Goal: Transaction & Acquisition: Download file/media

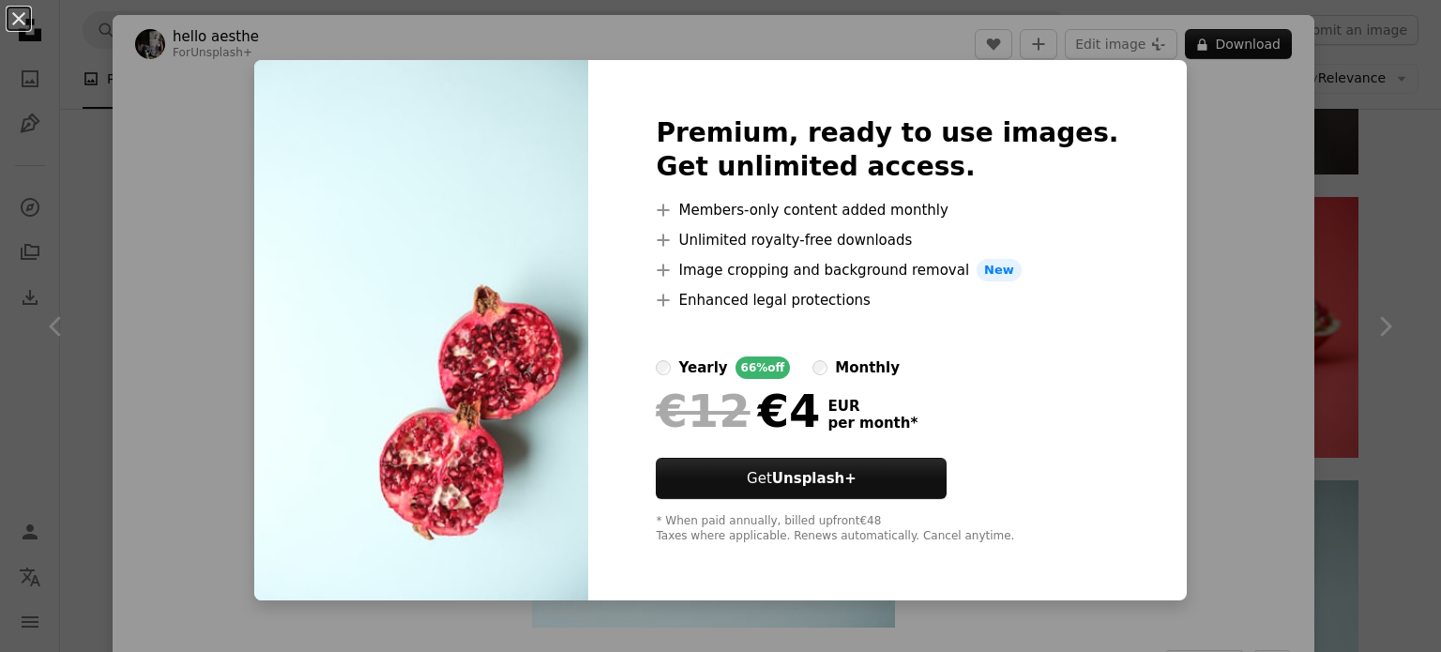
scroll to position [188, 0]
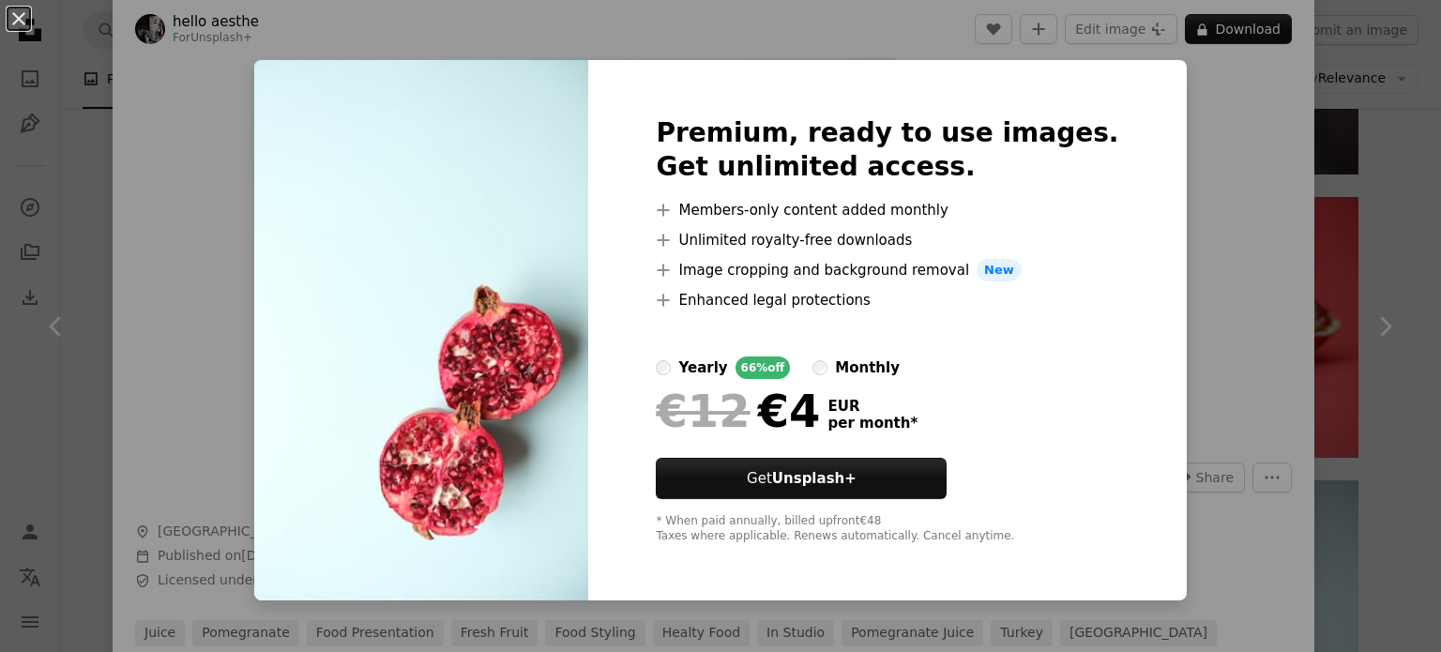
click at [1380, 293] on div "An X shape Premium, ready to use images. Get unlimited access. A plus sign Memb…" at bounding box center [720, 326] width 1441 height 652
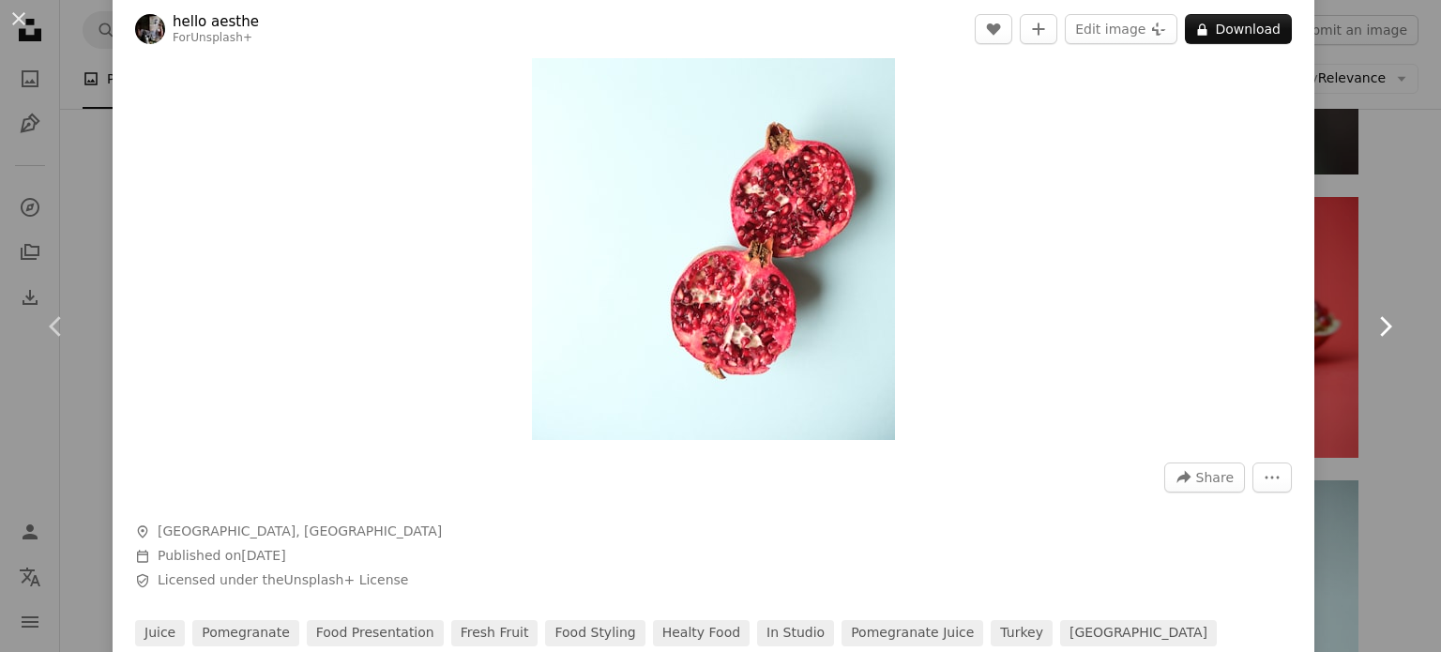
click at [1368, 274] on link "Chevron right" at bounding box center [1384, 326] width 113 height 180
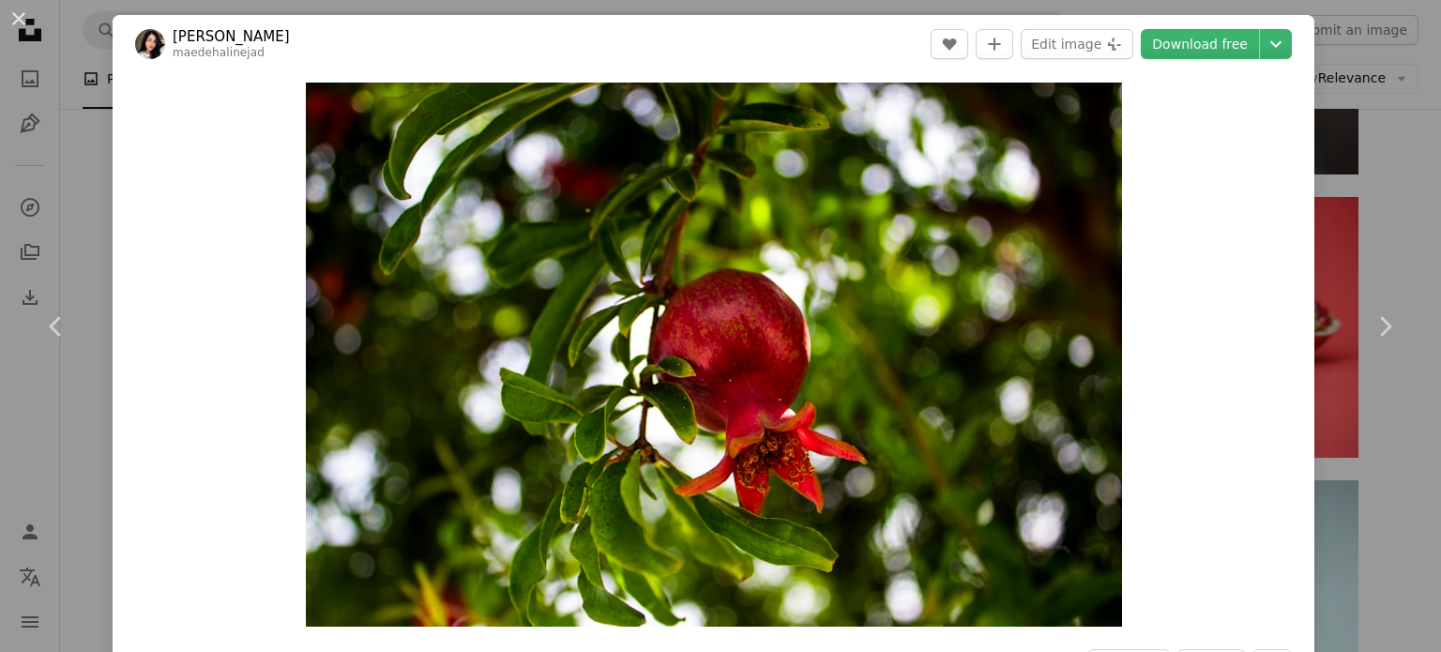
click at [1378, 191] on div "An X shape Chevron left Chevron right Maedeh Alinejad maedehalinejad A heart A …" at bounding box center [720, 326] width 1441 height 652
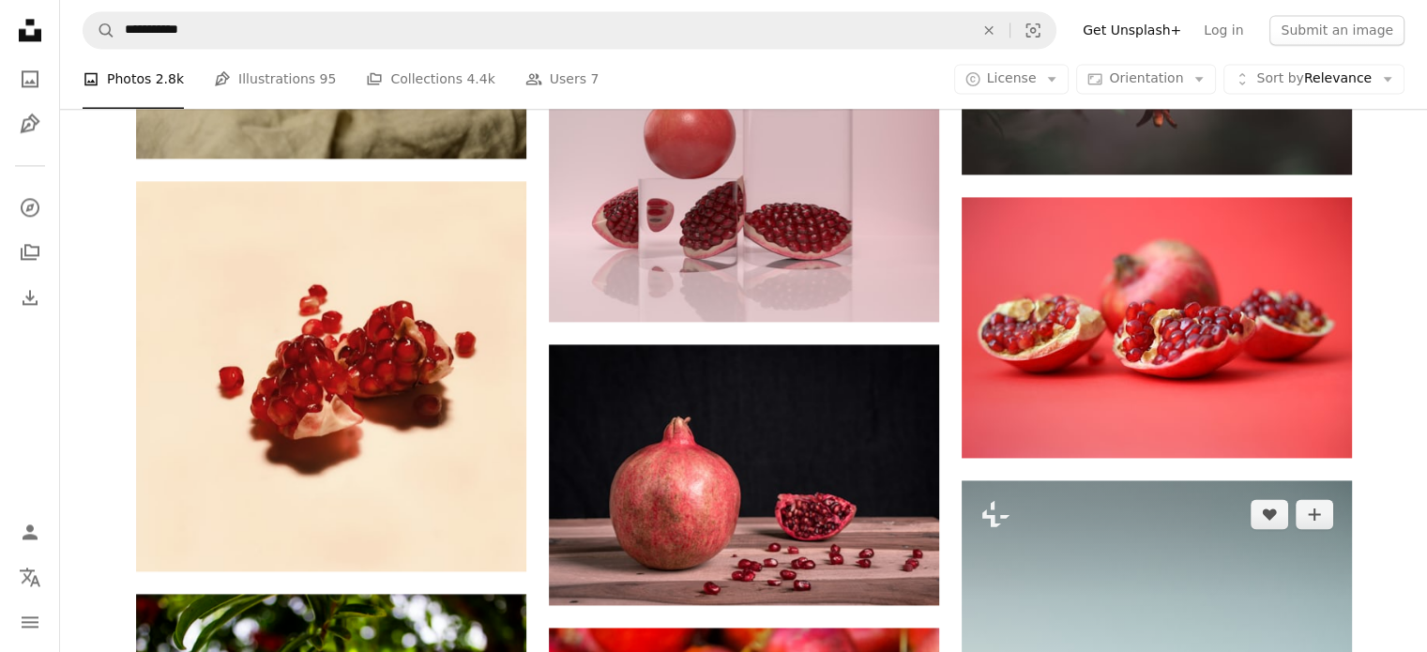
drag, startPoint x: 1188, startPoint y: 363, endPoint x: 1152, endPoint y: 351, distance: 38.6
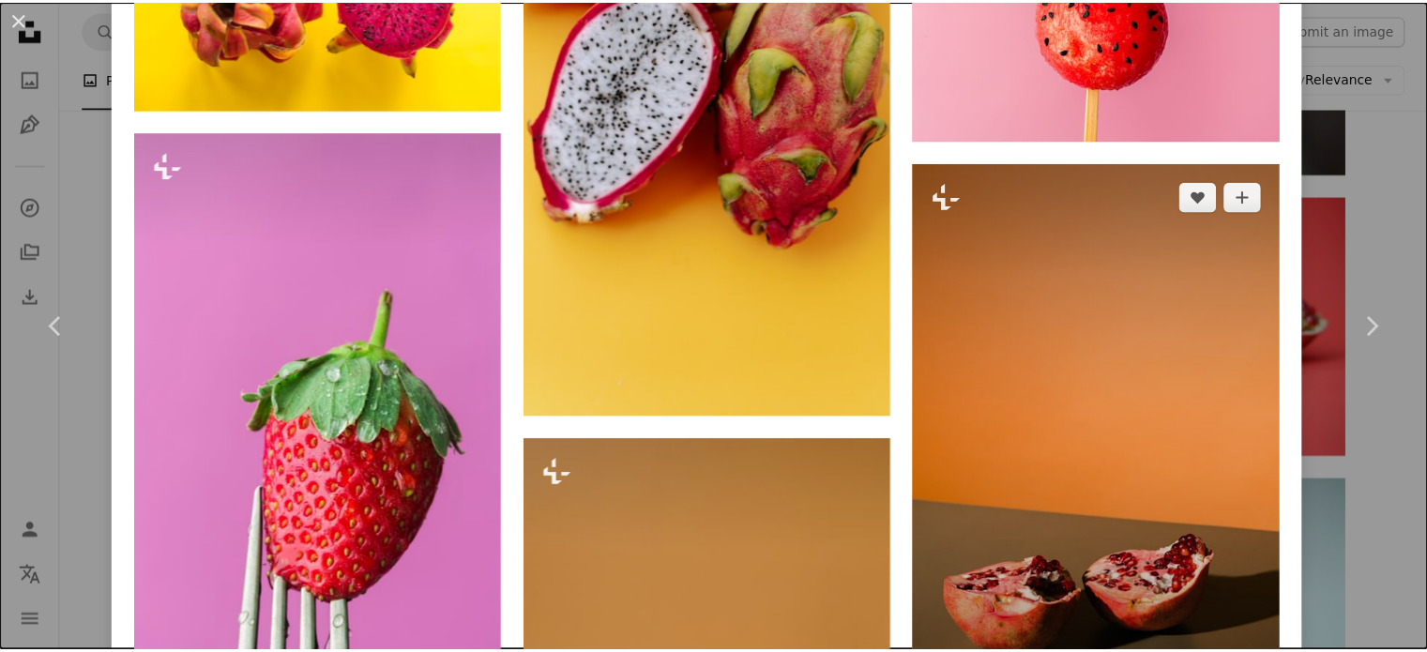
scroll to position [2064, 0]
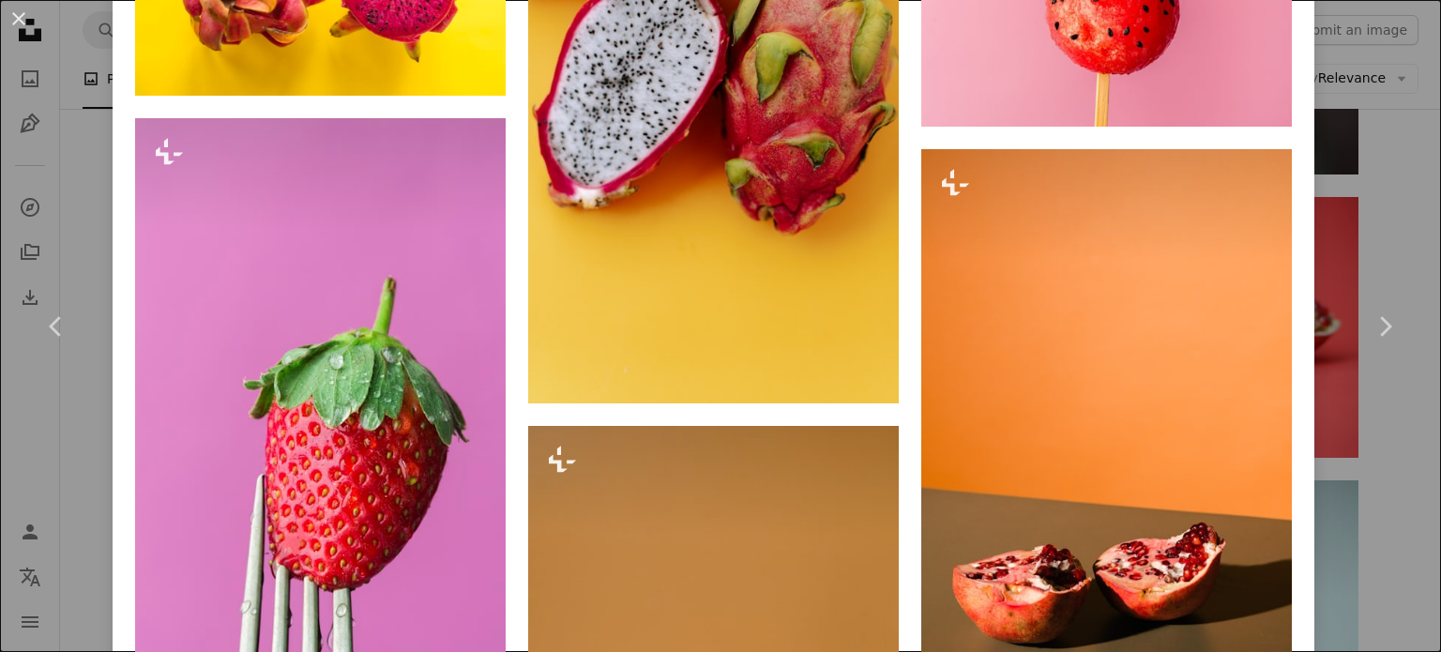
click at [1369, 156] on div "An X shape Chevron left Chevron right hello aesthe For Unsplash+ A heart A plus…" at bounding box center [720, 326] width 1441 height 652
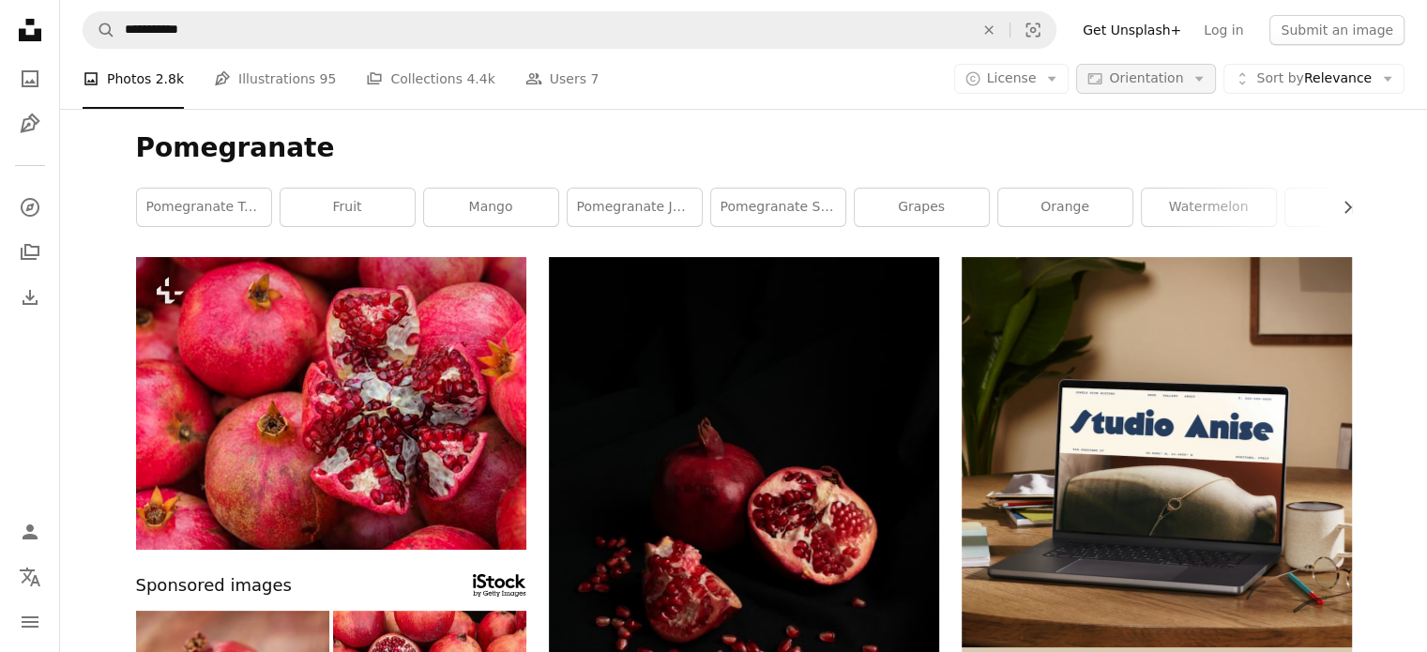
click at [1207, 74] on icon "Arrow down" at bounding box center [1198, 78] width 17 height 17
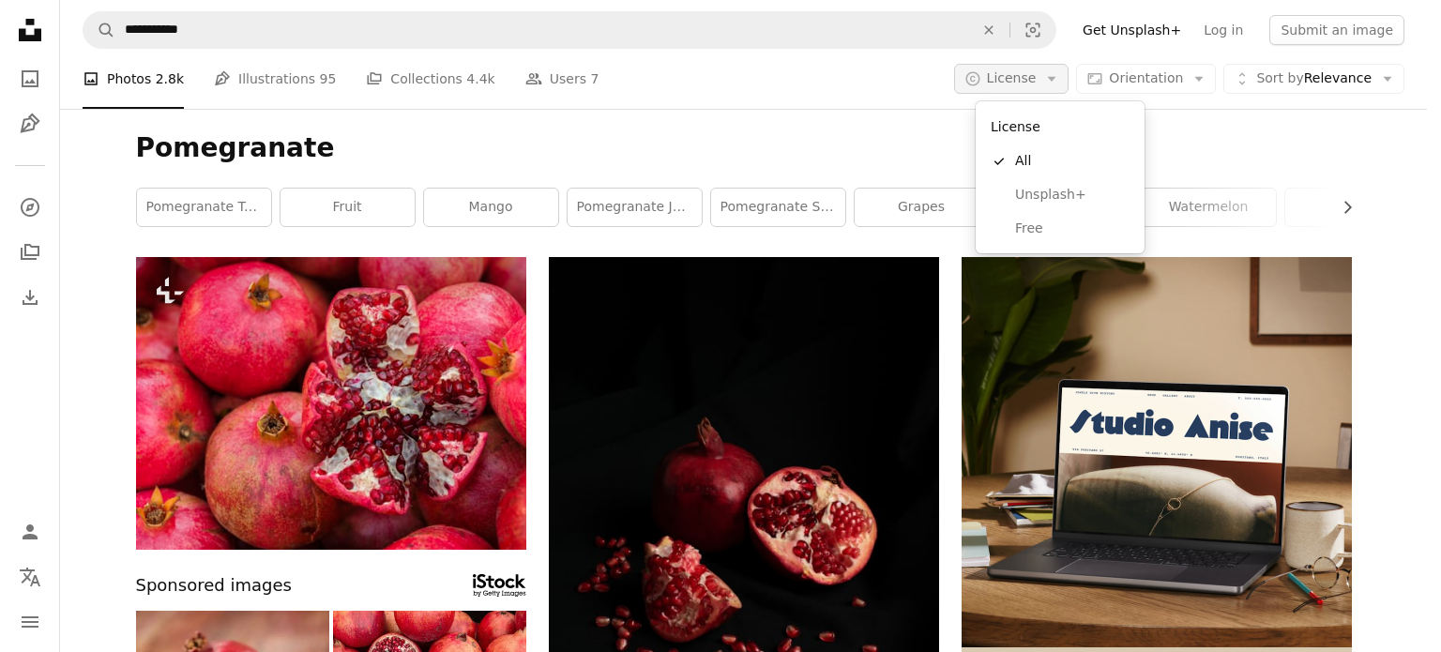
click at [1060, 83] on icon "Arrow down" at bounding box center [1051, 78] width 17 height 17
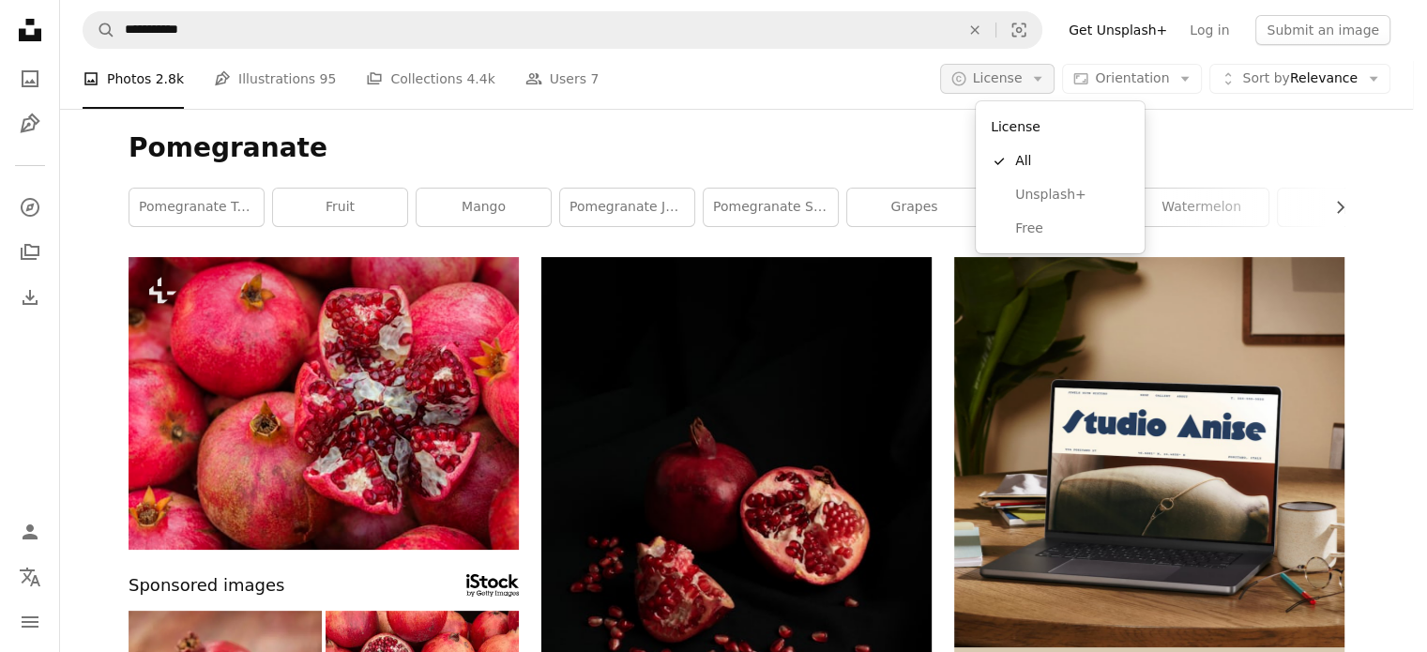
click at [1046, 83] on icon "Arrow down" at bounding box center [1037, 78] width 17 height 17
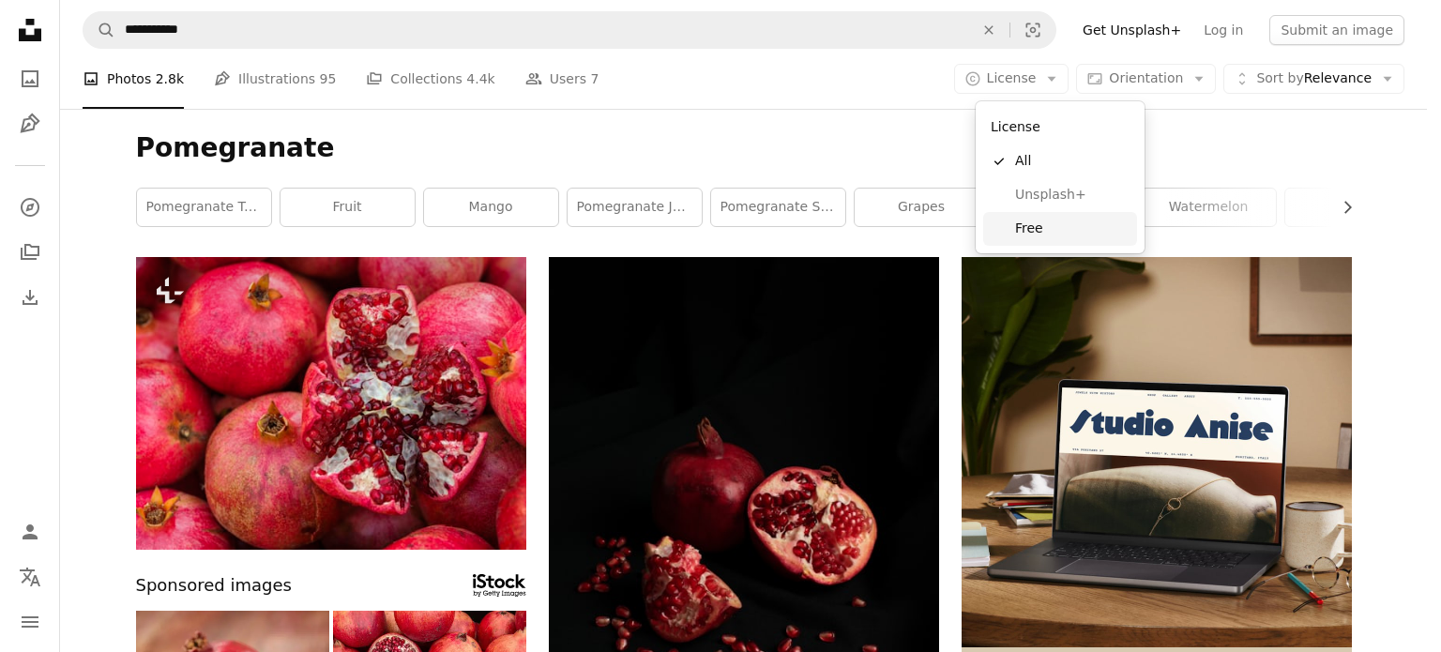
click at [1054, 219] on span "Free" at bounding box center [1072, 228] width 114 height 19
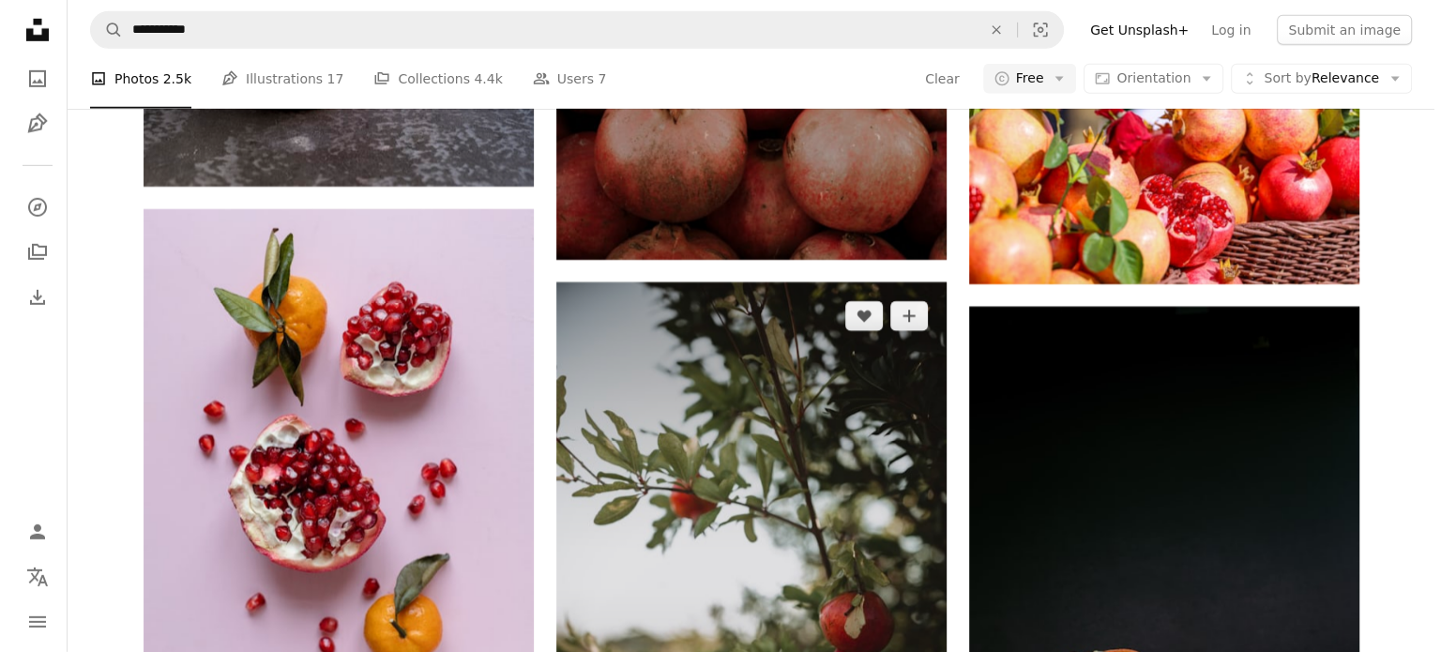
scroll to position [6003, 0]
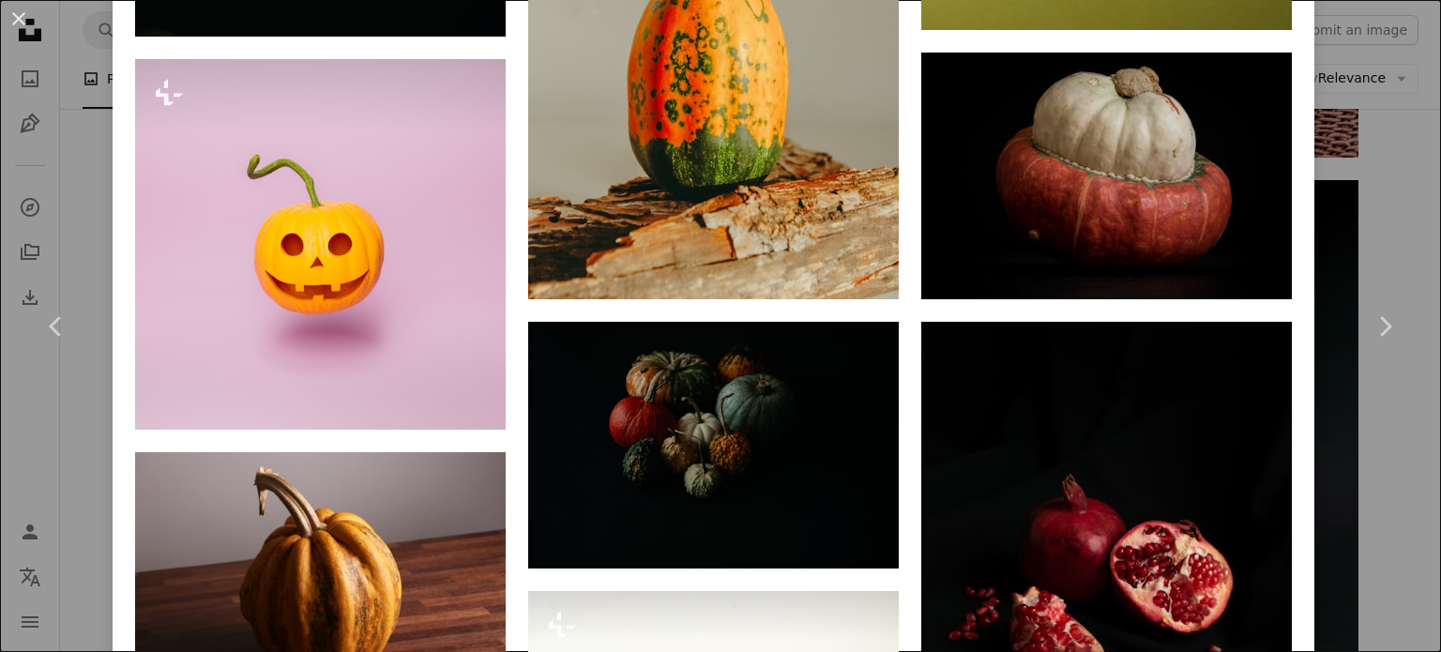
scroll to position [2626, 0]
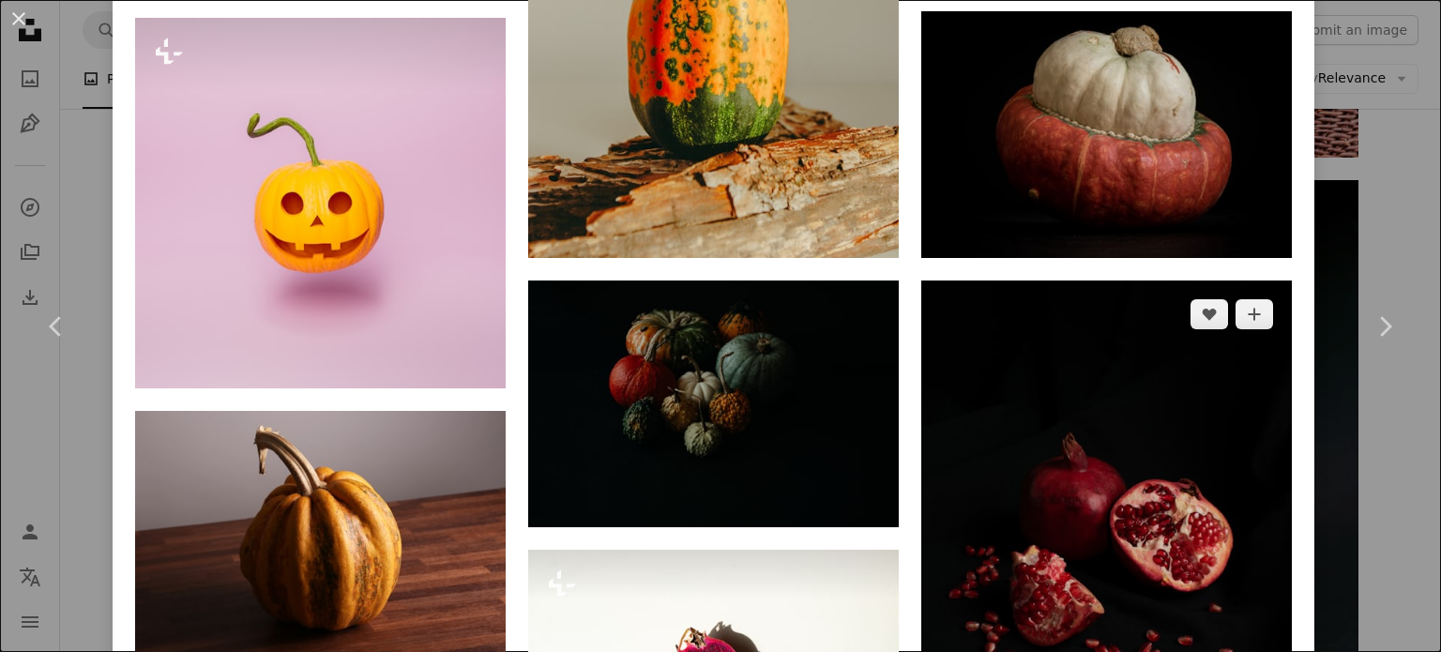
click at [1036, 280] on img at bounding box center [1106, 558] width 370 height 556
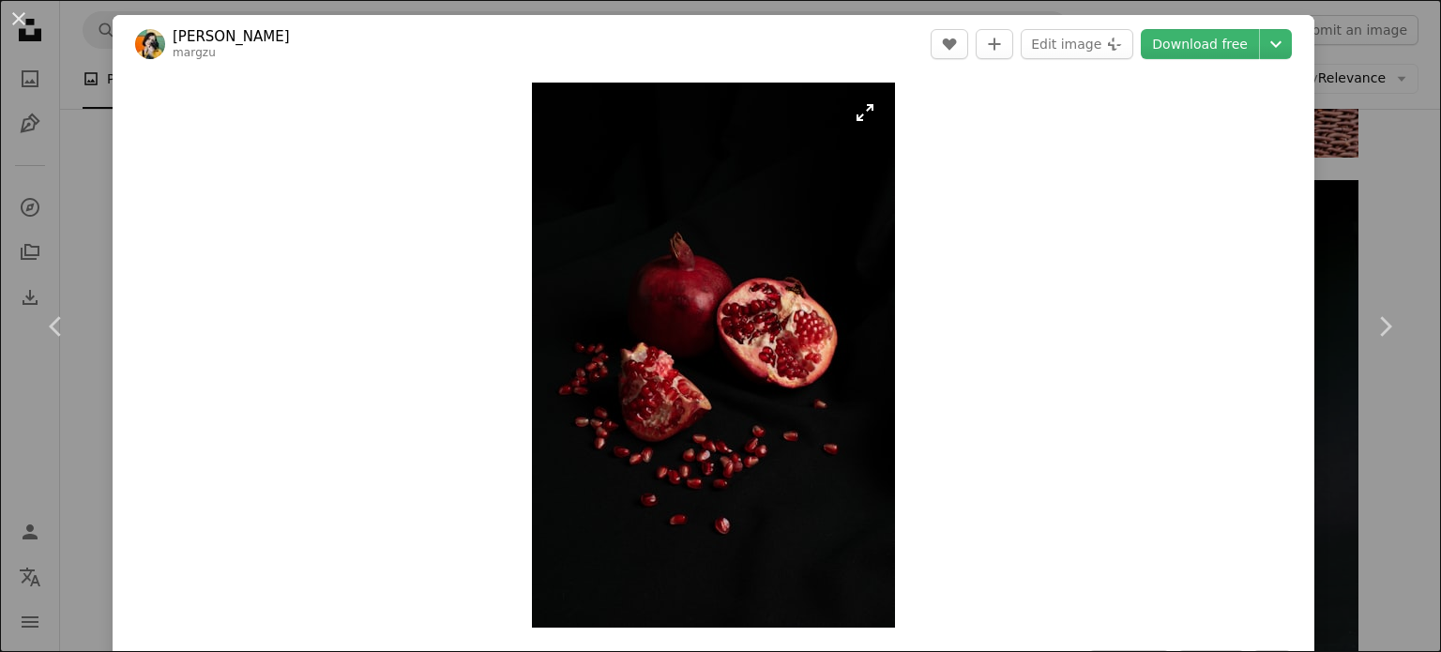
click at [860, 112] on img "Zoom in on this image" at bounding box center [713, 355] width 363 height 545
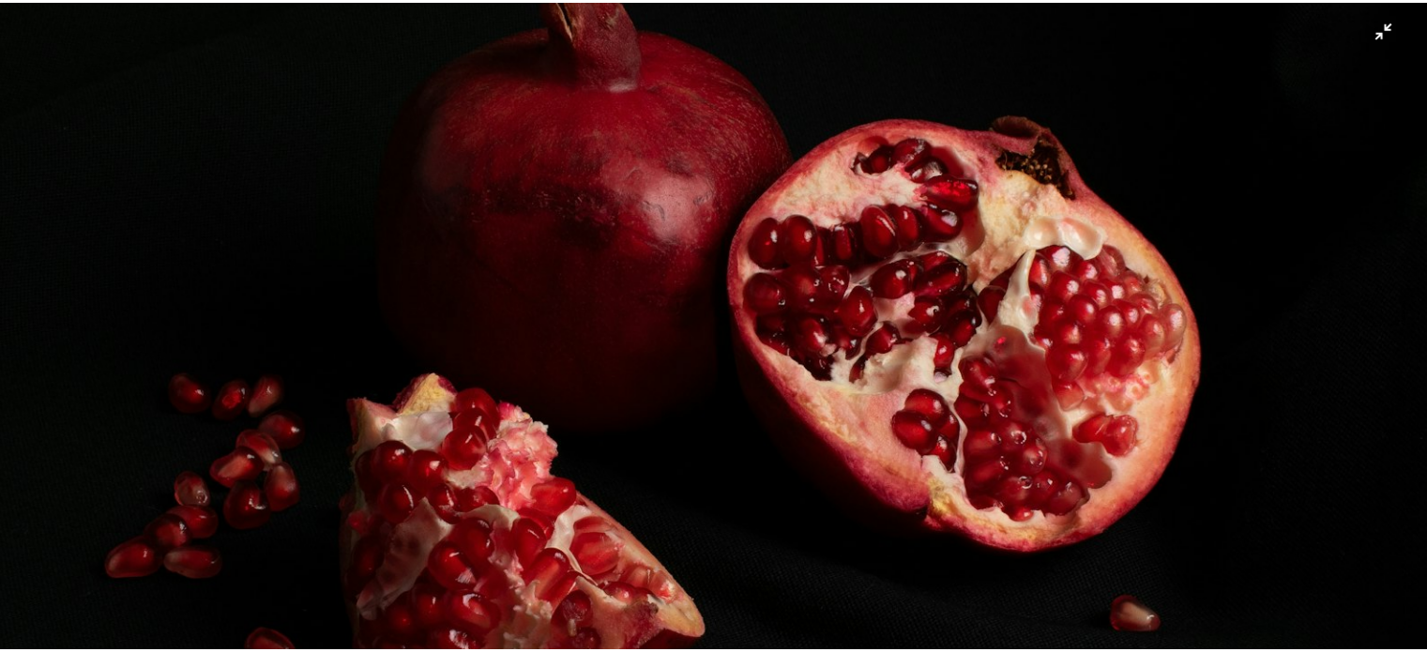
scroll to position [641, 0]
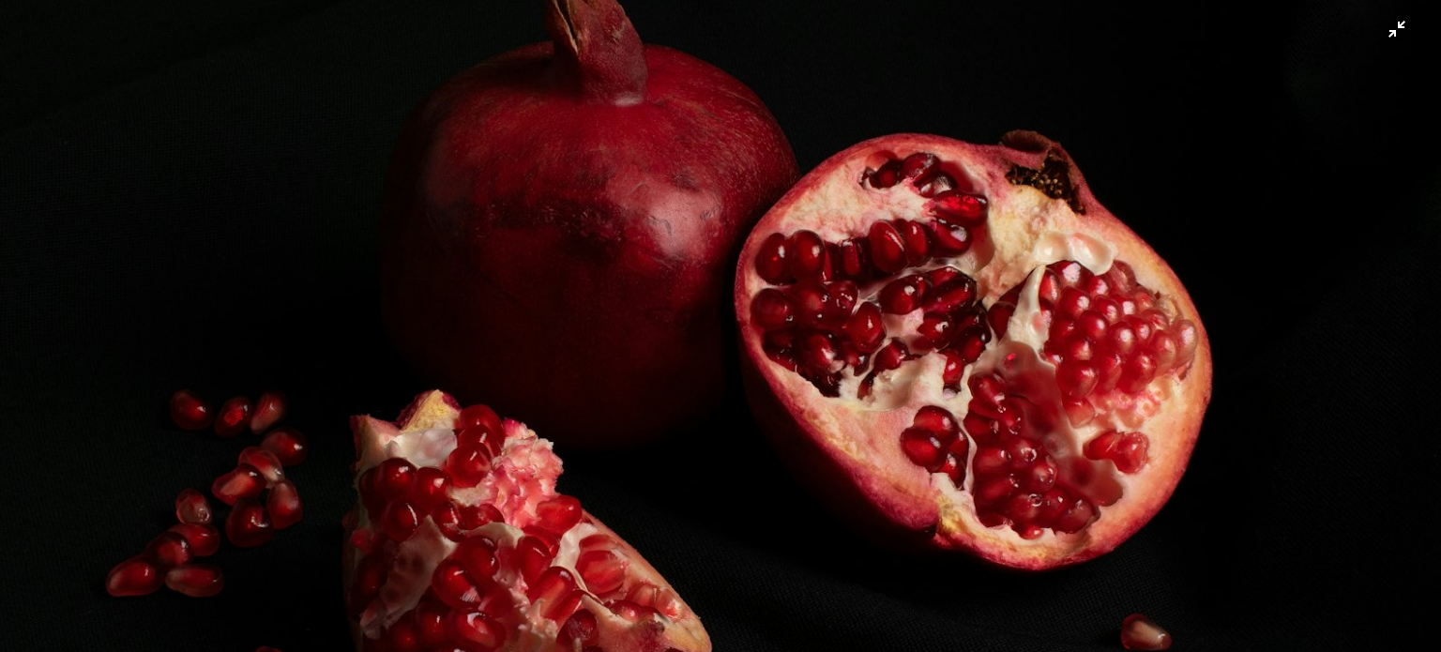
click at [1378, 32] on img "Zoom out on this image" at bounding box center [720, 440] width 1443 height 2164
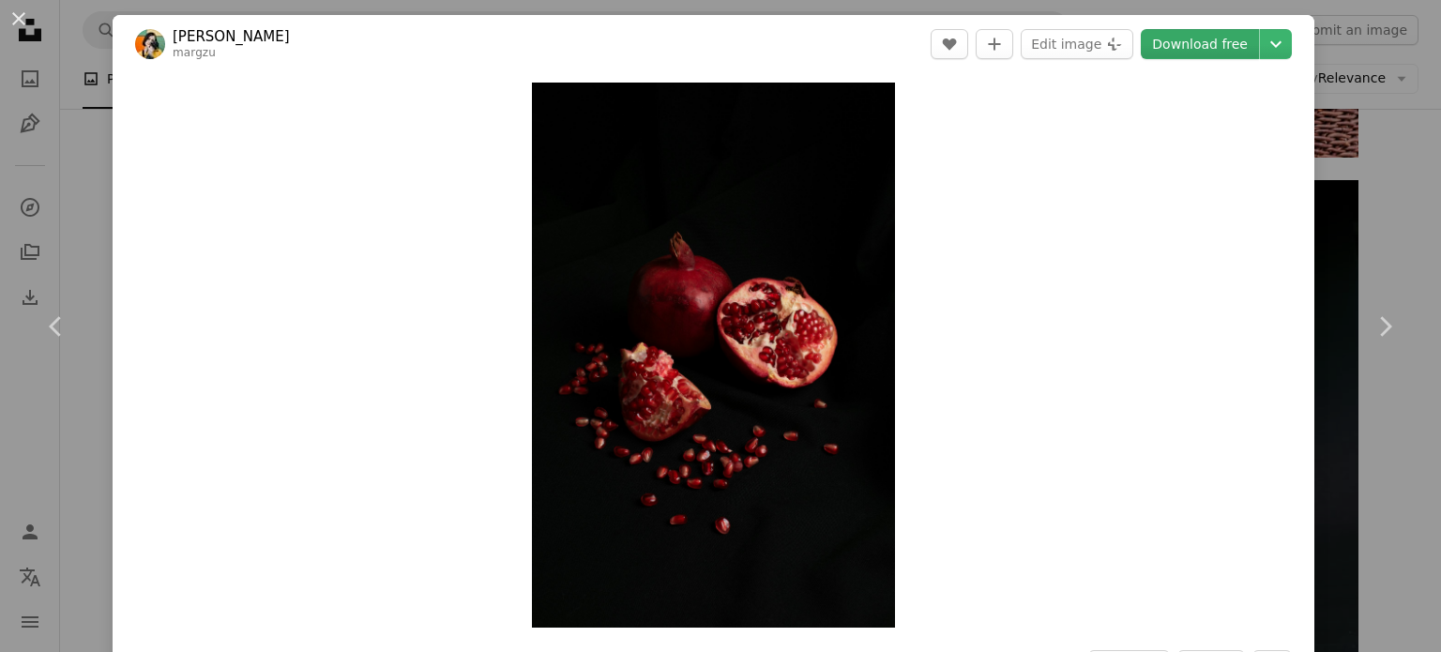
click at [1171, 50] on link "Download free" at bounding box center [1200, 44] width 118 height 30
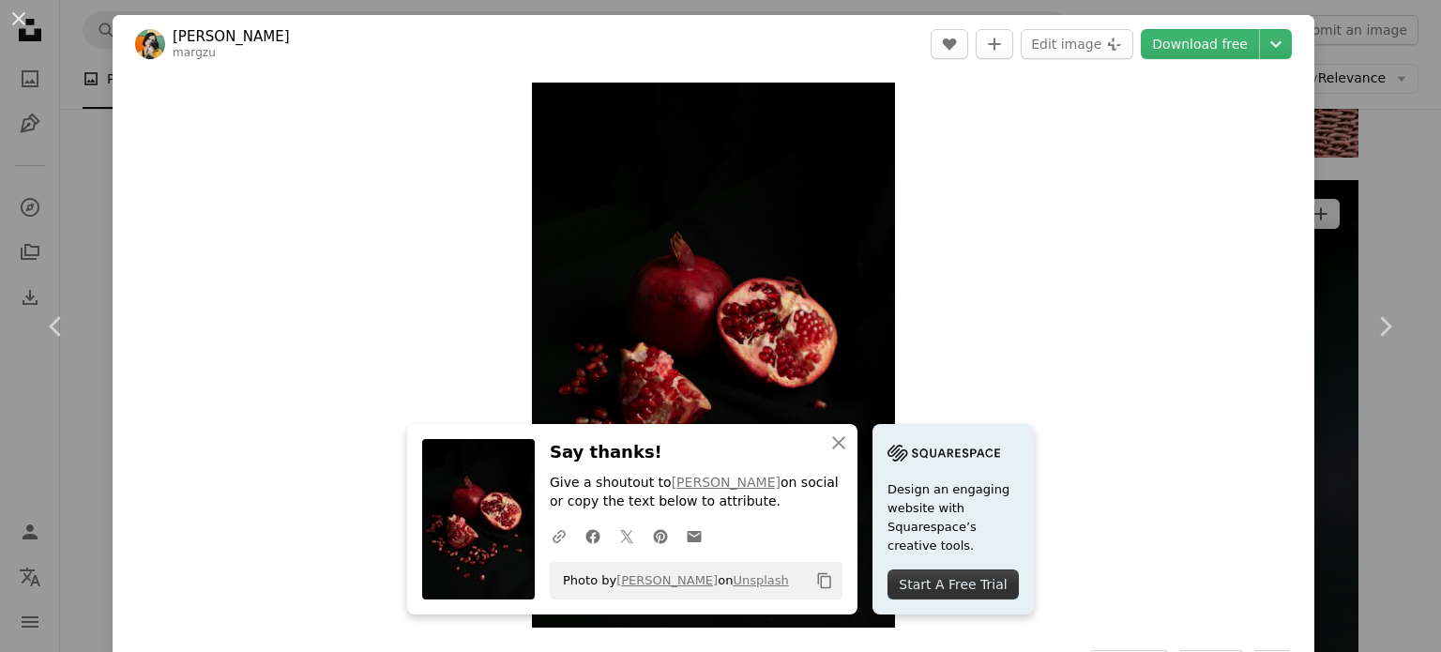
drag, startPoint x: 1373, startPoint y: 183, endPoint x: 1340, endPoint y: 190, distance: 33.7
click at [1373, 183] on div "An X shape Chevron left Chevron right [PERSON_NAME] margzu A heart A plus sign …" at bounding box center [720, 326] width 1441 height 652
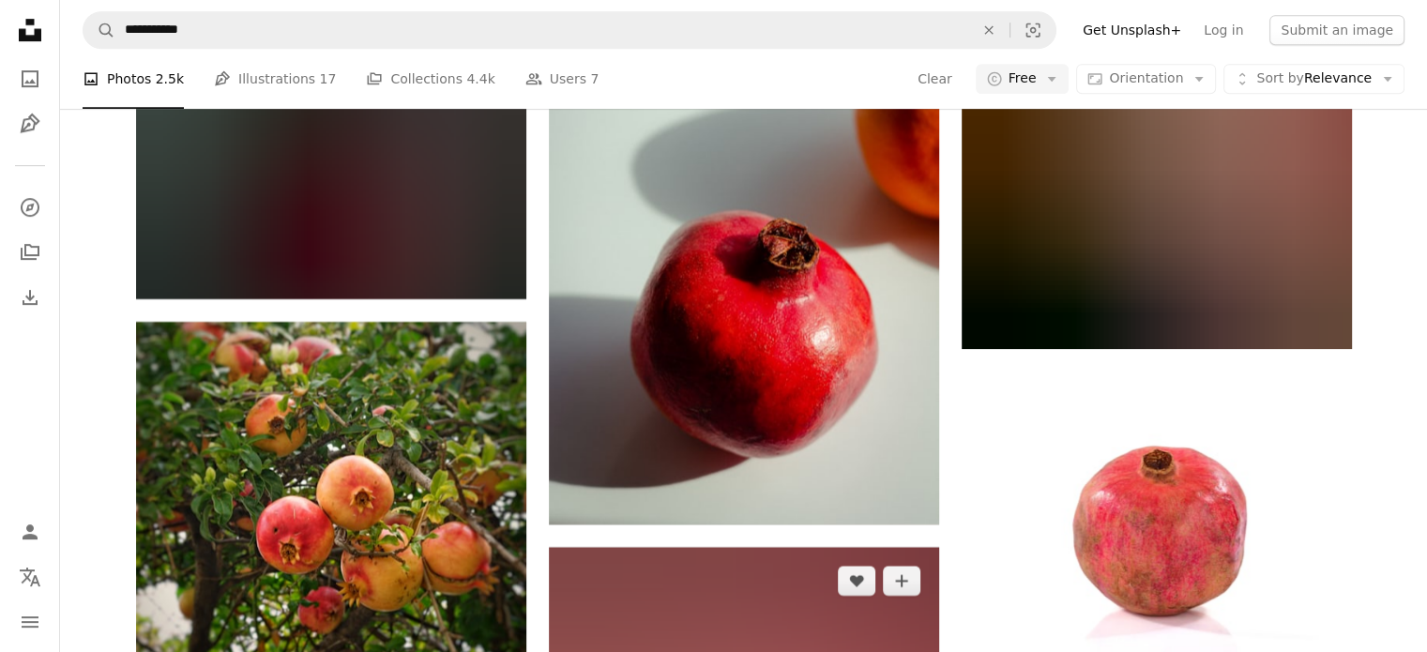
scroll to position [8254, 0]
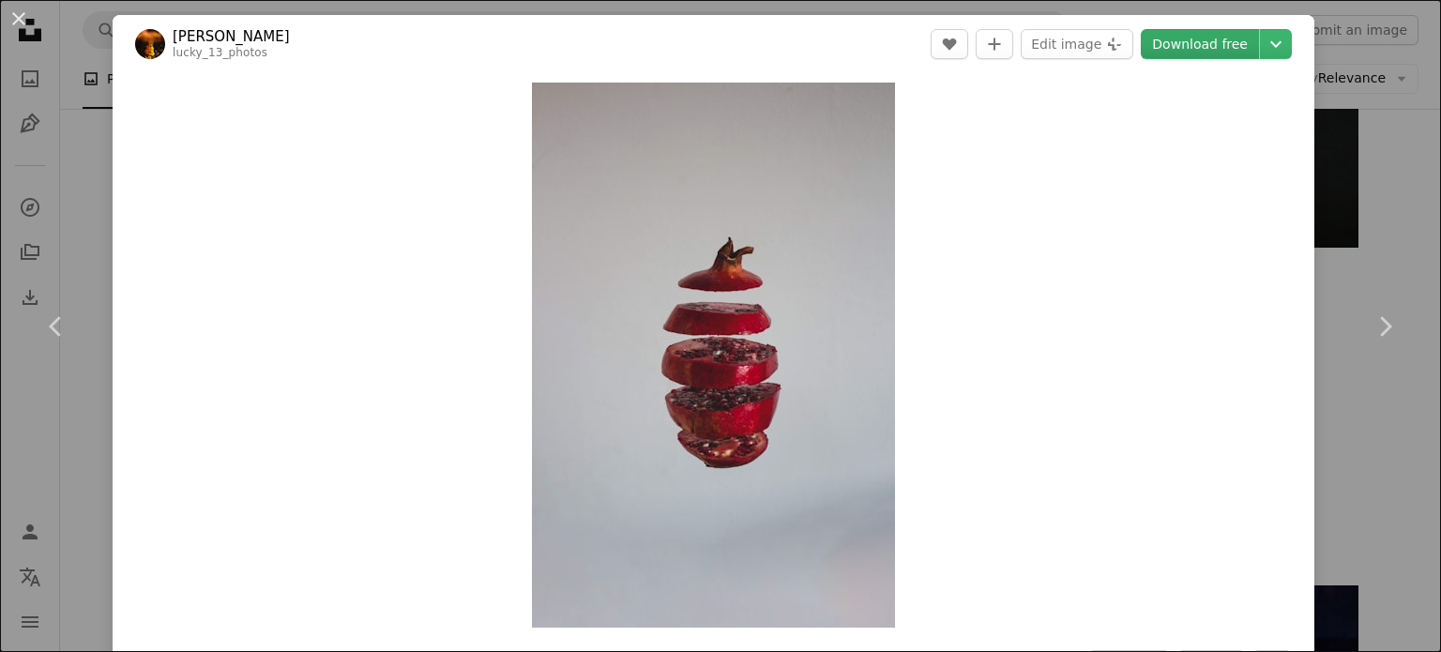
click at [1182, 41] on link "Download free" at bounding box center [1200, 44] width 118 height 30
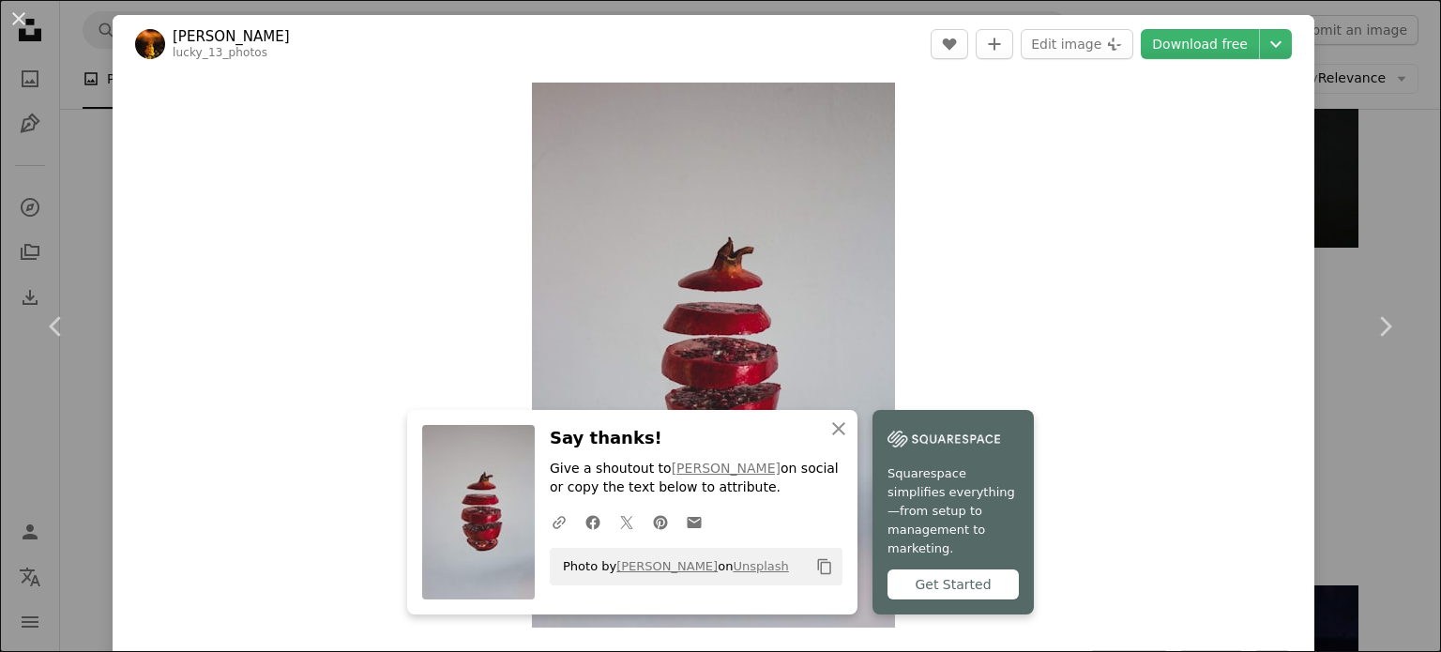
click at [1396, 200] on div "An X shape Chevron left Chevron right [PERSON_NAME] lucky_13_photos A heart A p…" at bounding box center [720, 326] width 1441 height 652
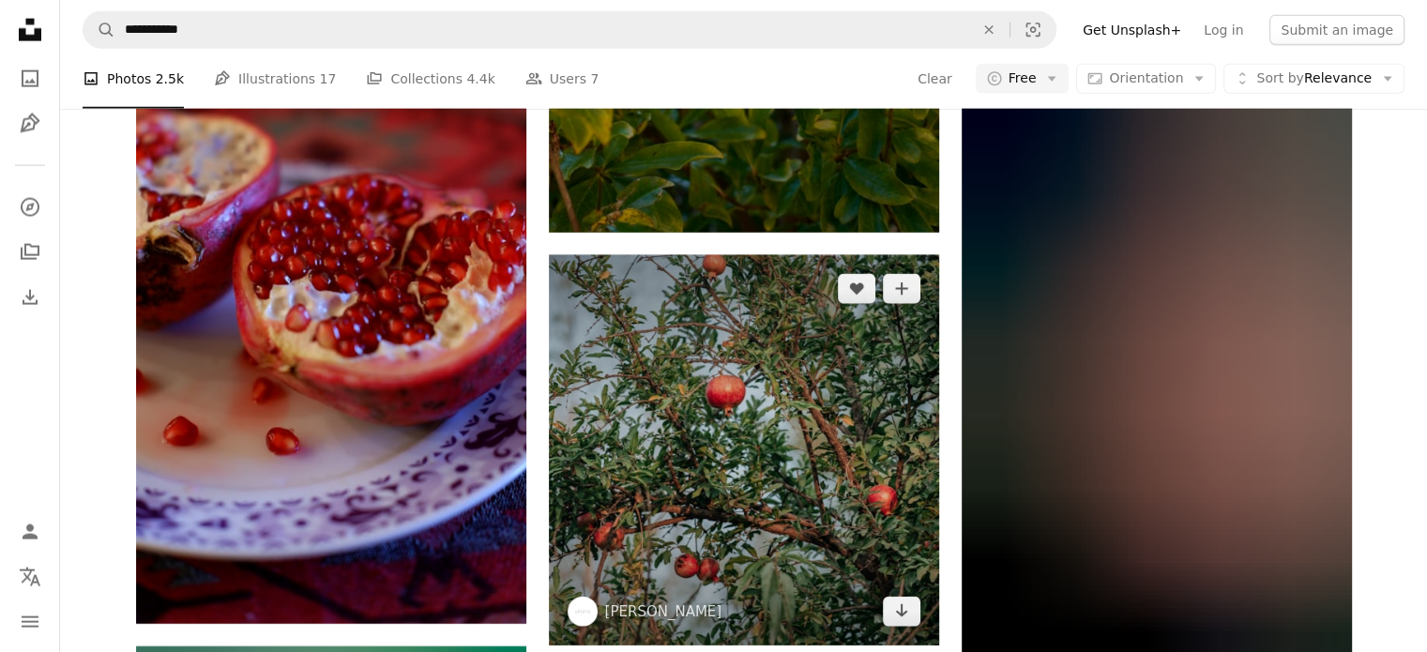
scroll to position [11725, 0]
